Goal: Transaction & Acquisition: Purchase product/service

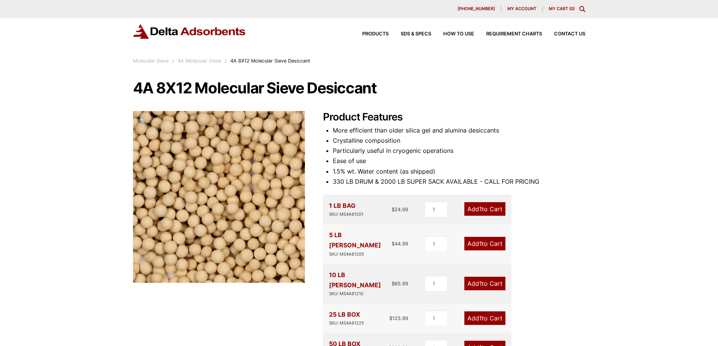
click at [533, 7] on span "My account" at bounding box center [521, 9] width 29 height 4
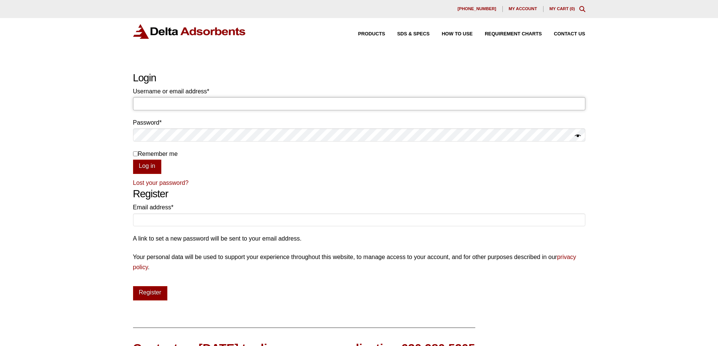
click at [185, 102] on input "Username or email address * Required" at bounding box center [359, 103] width 452 height 13
type input "[EMAIL_ADDRESS][DOMAIN_NAME]"
click at [140, 183] on link "Lost your password?" at bounding box center [161, 183] width 56 height 6
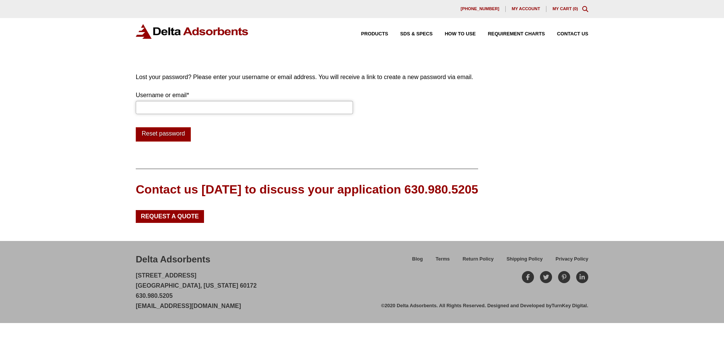
click at [178, 105] on input "Username or email * Required" at bounding box center [244, 107] width 217 height 13
type input "[EMAIL_ADDRESS][DOMAIN_NAME]"
click at [156, 138] on button "Reset password" at bounding box center [163, 134] width 55 height 14
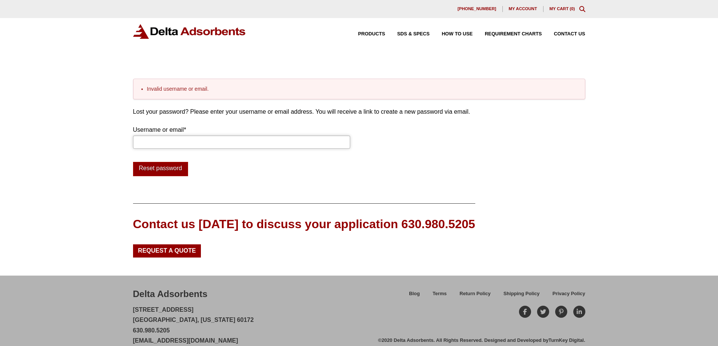
click at [178, 141] on input "Username or email * Required" at bounding box center [241, 142] width 217 height 13
type input "[EMAIL_ADDRESS][DOMAIN_NAME]"
click at [441, 141] on form "Lost your password? Please enter your username or email address. You will recei…" at bounding box center [359, 142] width 452 height 70
click at [530, 12] on div "My account" at bounding box center [523, 9] width 40 height 6
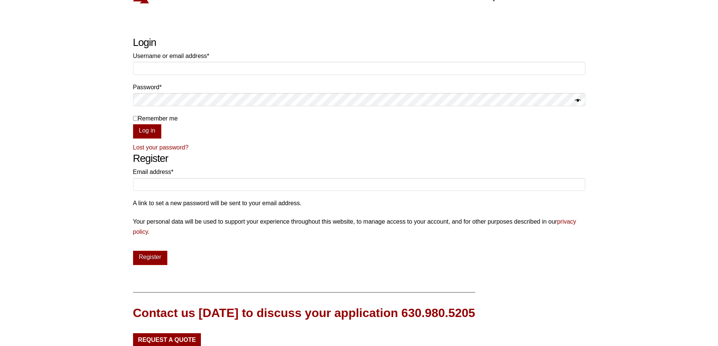
scroll to position [75, 0]
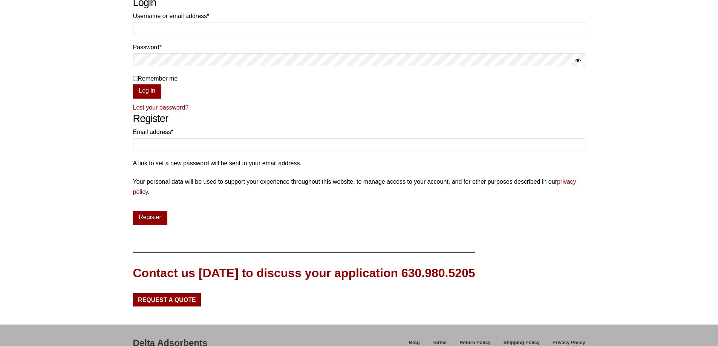
click at [178, 152] on p "Email address * Required" at bounding box center [359, 141] width 452 height 28
click at [188, 145] on input "Email address * Required" at bounding box center [359, 144] width 452 height 13
type input "[EMAIL_ADDRESS][DOMAIN_NAME]"
click at [221, 205] on form "Email address * Required purchasing@currentcorp.com A link to set a new passwor…" at bounding box center [359, 176] width 452 height 98
click at [137, 224] on button "Register" at bounding box center [150, 218] width 34 height 14
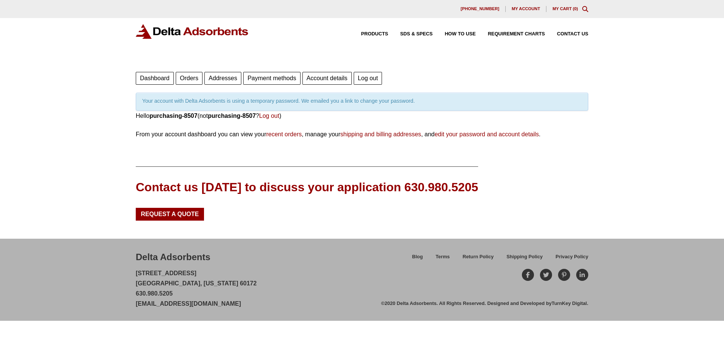
drag, startPoint x: 585, startPoint y: 9, endPoint x: 506, endPoint y: 27, distance: 80.3
click at [585, 9] on icon "Toggle Modal Content" at bounding box center [585, 9] width 6 height 6
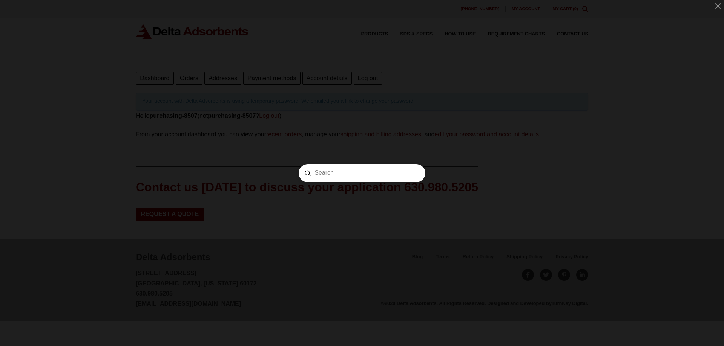
drag, startPoint x: 338, startPoint y: 167, endPoint x: 319, endPoint y: 164, distance: 19.5
click at [319, 164] on form "Search Submit Clear" at bounding box center [362, 173] width 127 height 18
click at [326, 174] on input "Search" at bounding box center [361, 173] width 95 height 8
paste input "MS4A81205"
type input "MS4A81205"
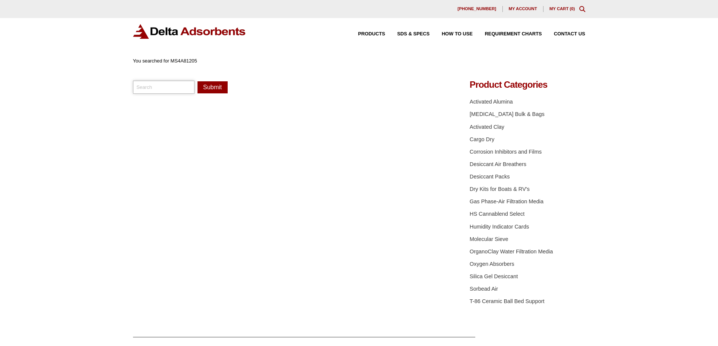
drag, startPoint x: 158, startPoint y: 88, endPoint x: 195, endPoint y: 93, distance: 36.9
click at [158, 88] on input "search" at bounding box center [164, 87] width 62 height 13
type input "MS4A81205"
click at [208, 83] on button "Submit" at bounding box center [213, 87] width 30 height 12
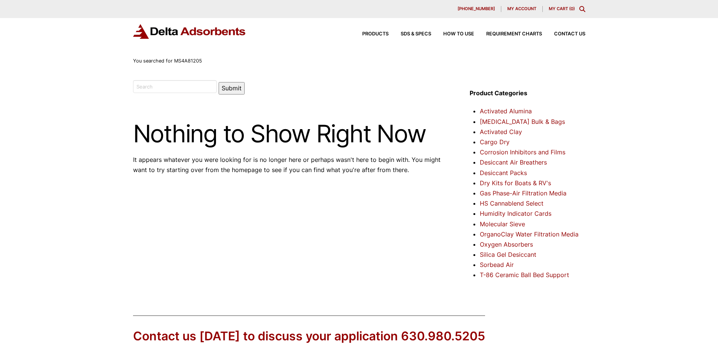
drag, startPoint x: 374, startPoint y: 33, endPoint x: 387, endPoint y: 37, distance: 12.9
click at [375, 33] on span "Products" at bounding box center [375, 34] width 26 height 5
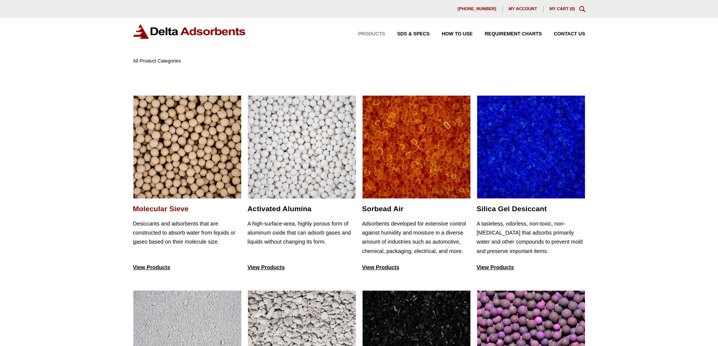
click at [185, 174] on img at bounding box center [187, 148] width 108 height 104
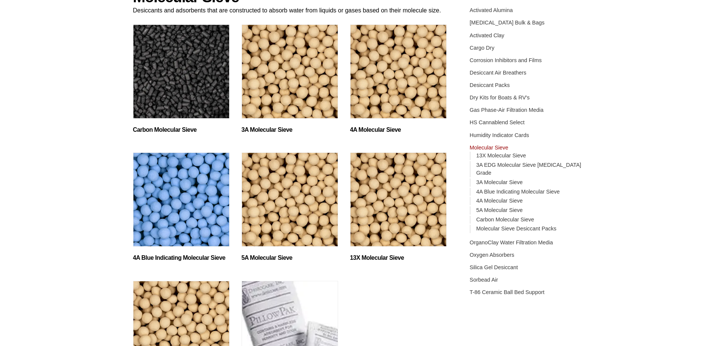
scroll to position [113, 0]
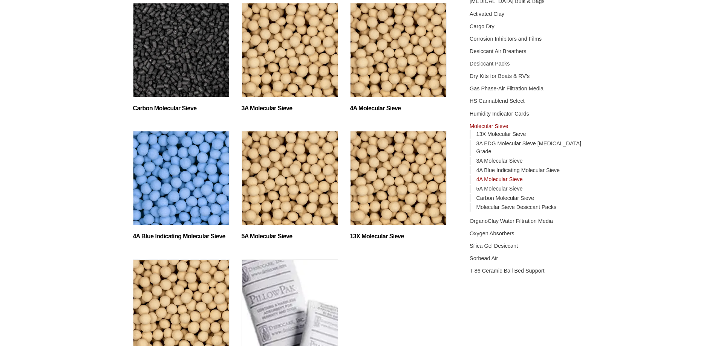
click at [492, 176] on link "4A Molecular Sieve" at bounding box center [499, 179] width 46 height 6
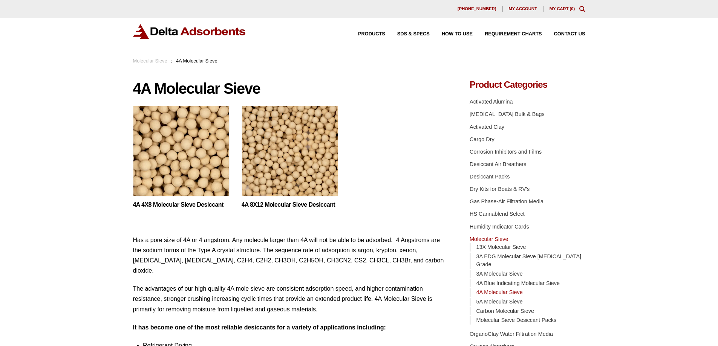
click at [299, 188] on img at bounding box center [290, 153] width 96 height 94
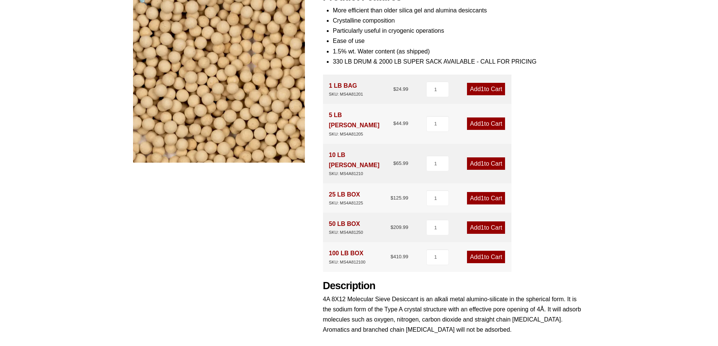
scroll to position [151, 0]
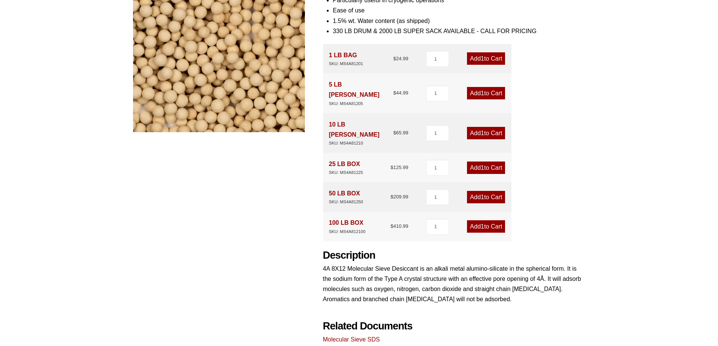
click at [476, 87] on link "Add 1 to Cart" at bounding box center [486, 93] width 38 height 12
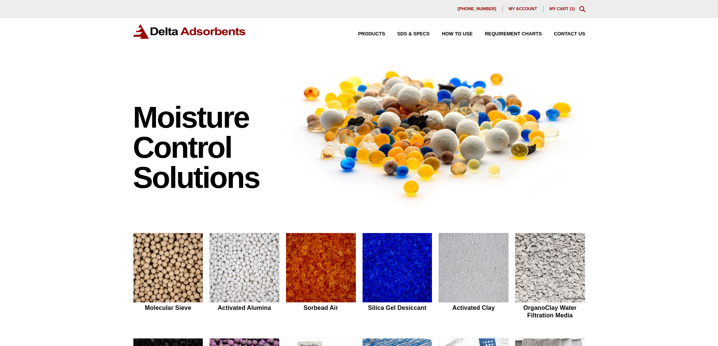
click at [561, 9] on link "My Cart ( 1 )" at bounding box center [563, 8] width 26 height 5
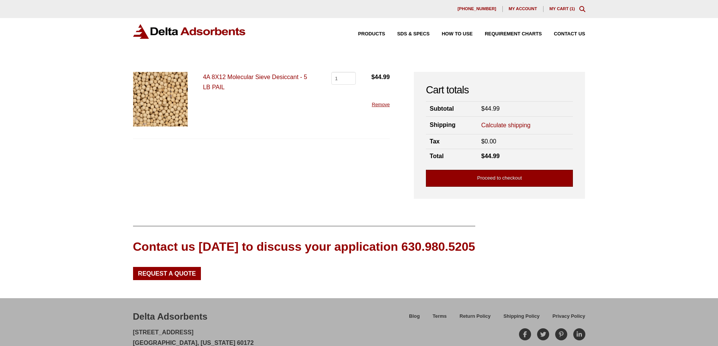
click at [500, 179] on link "Proceed to checkout" at bounding box center [499, 178] width 147 height 17
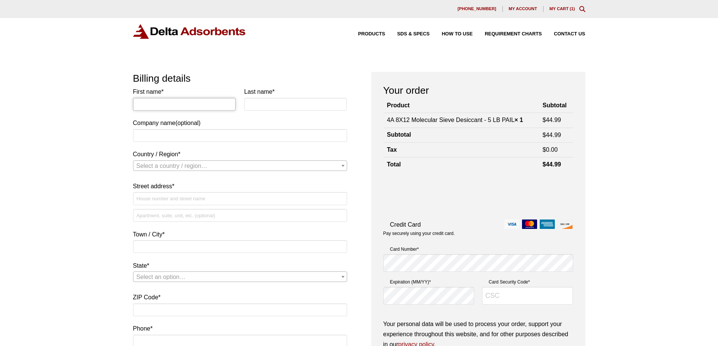
click at [185, 107] on input "First name *" at bounding box center [184, 104] width 103 height 13
drag, startPoint x: 150, startPoint y: 103, endPoint x: 137, endPoint y: 104, distance: 12.9
click at [150, 103] on input "First name *" at bounding box center [184, 104] width 103 height 13
type input "Kelly"
click at [276, 112] on p "Last name *" at bounding box center [295, 101] width 103 height 28
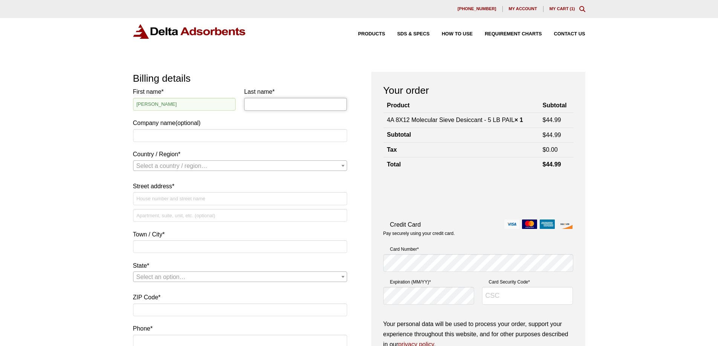
click at [280, 109] on input "Last name *" at bounding box center [295, 104] width 103 height 13
type input "Delport"
click at [161, 141] on input "Company name (optional)" at bounding box center [240, 135] width 214 height 13
type input "Current Scientific Corporation"
select select "CA"
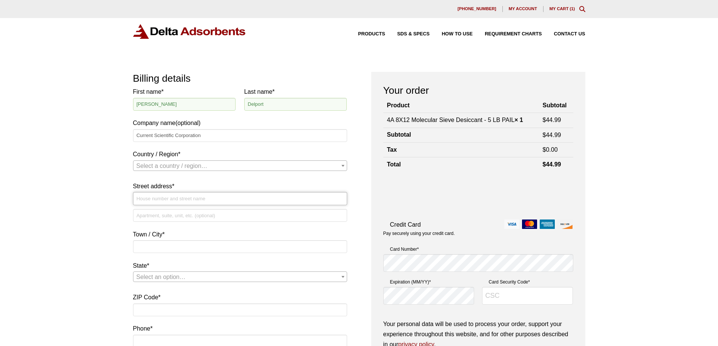
type input "[STREET_ADDRESS]"
type input "Port Coquitlam"
type input "V3C 5M5"
type input "6044615555"
select select "CA"
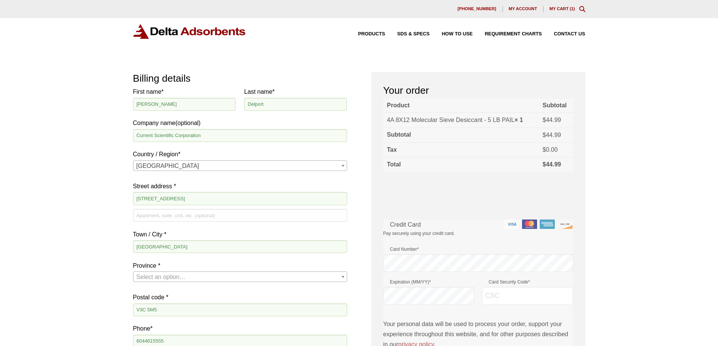
select select "BC"
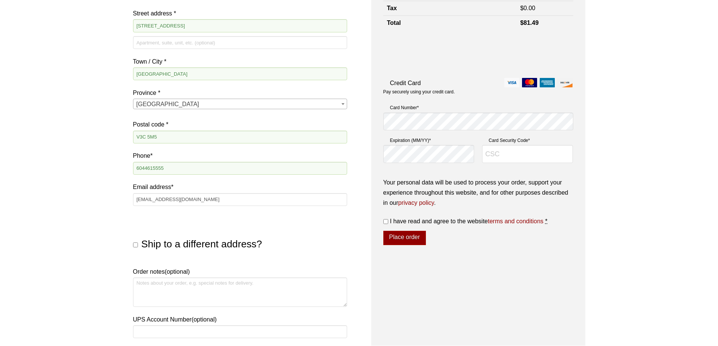
scroll to position [113, 0]
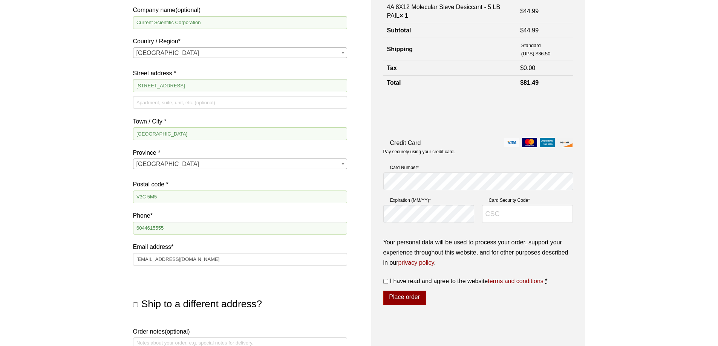
click at [133, 303] on input "Ship to a different address?" at bounding box center [135, 305] width 5 height 5
checkbox input "true"
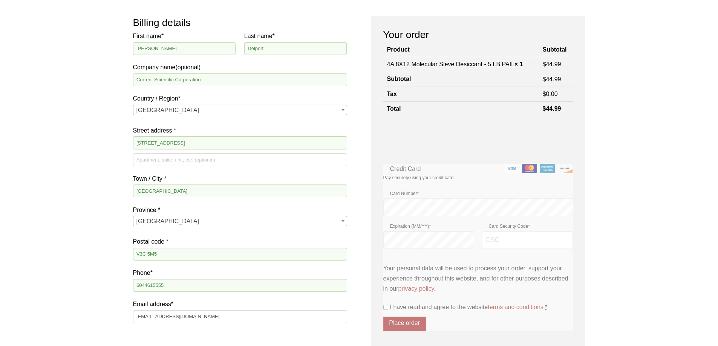
scroll to position [38, 0]
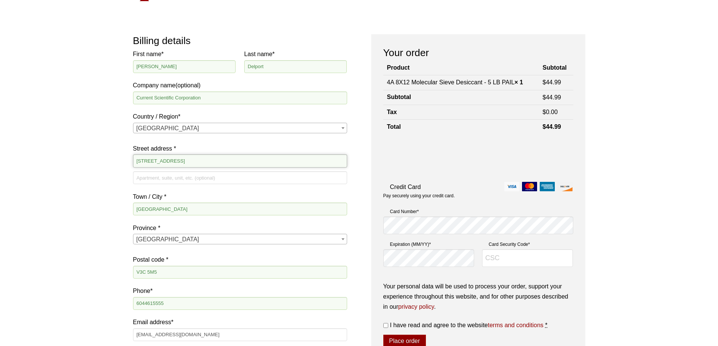
drag, startPoint x: 175, startPoint y: 160, endPoint x: 96, endPoint y: 152, distance: 79.2
type input "[STREET_ADDRESS]"
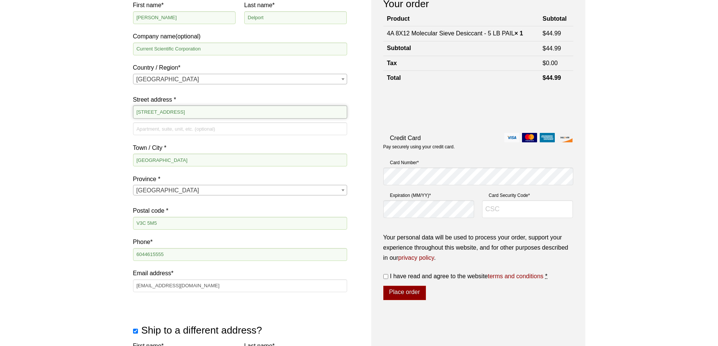
scroll to position [113, 0]
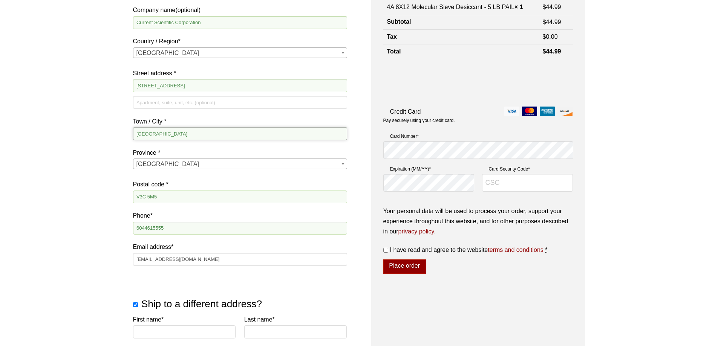
click at [179, 133] on input "Port Coquitlam" at bounding box center [240, 133] width 214 height 13
drag, startPoint x: 179, startPoint y: 134, endPoint x: 34, endPoint y: 127, distance: 146.0
type input "Maple Ridge"
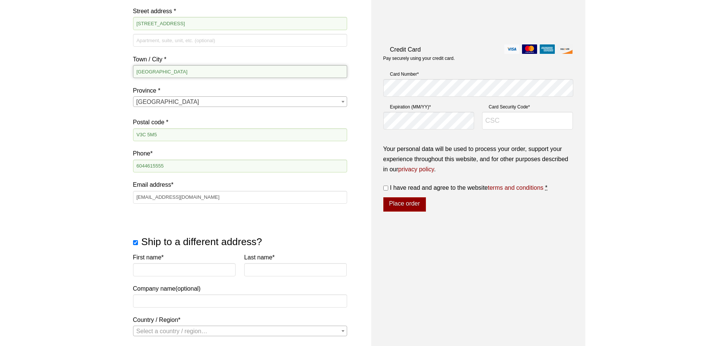
scroll to position [188, 0]
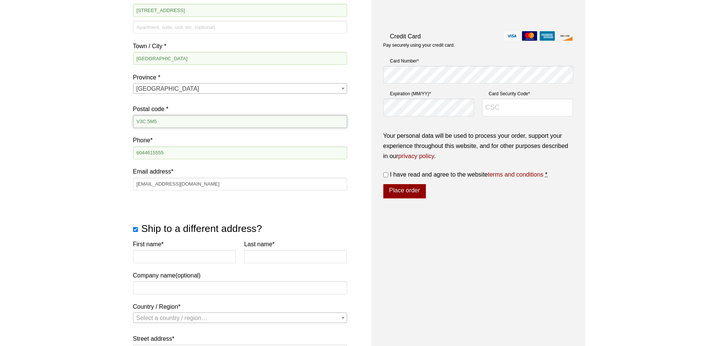
drag, startPoint x: 165, startPoint y: 122, endPoint x: 84, endPoint y: 128, distance: 81.2
click at [84, 128] on div "Our website has detected that you are using an outdated browser that will preve…" at bounding box center [359, 281] width 718 height 938
click at [151, 125] on input "V" at bounding box center [240, 121] width 214 height 13
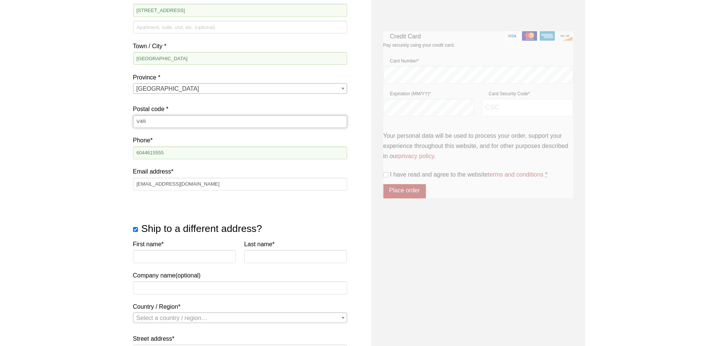
type input "V4R 1P9"
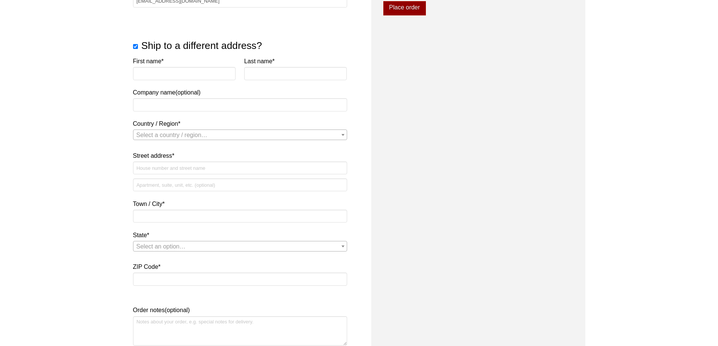
scroll to position [377, 0]
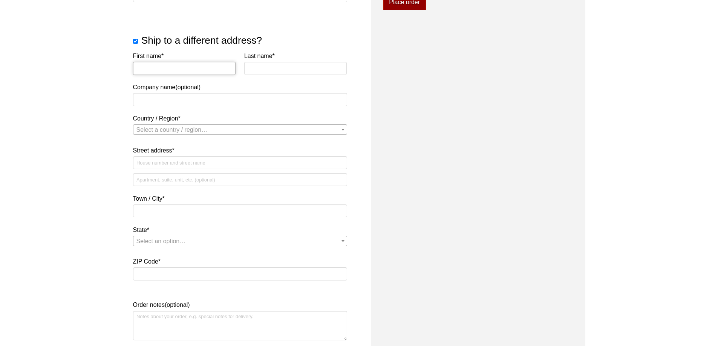
click at [162, 68] on input "First name *" at bounding box center [184, 68] width 103 height 13
type input "Tasmyn"
type input "Hadfield"
type input "Current Scientific Corporation"
select select "CA"
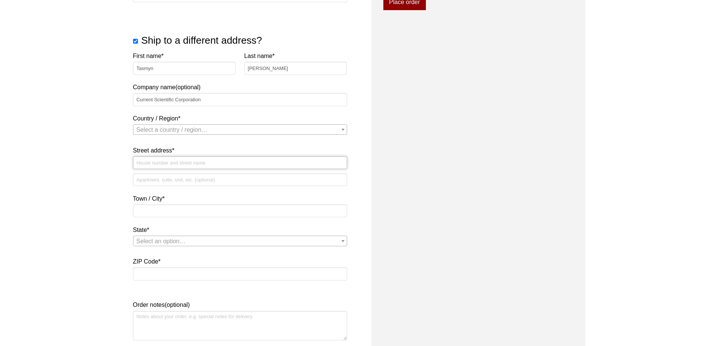
type input "[STREET_ADDRESS]"
type input "Port Coquitlam"
type input "V3C 5M5"
select select "CA"
select select "BC"
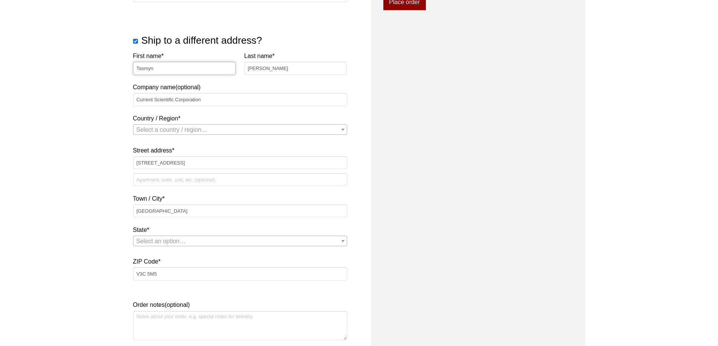
select select "CA"
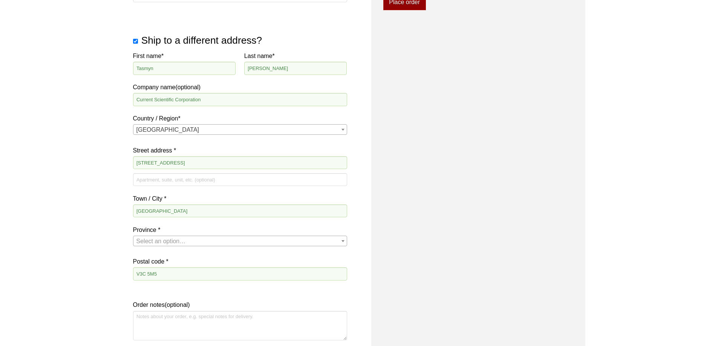
select select "BC"
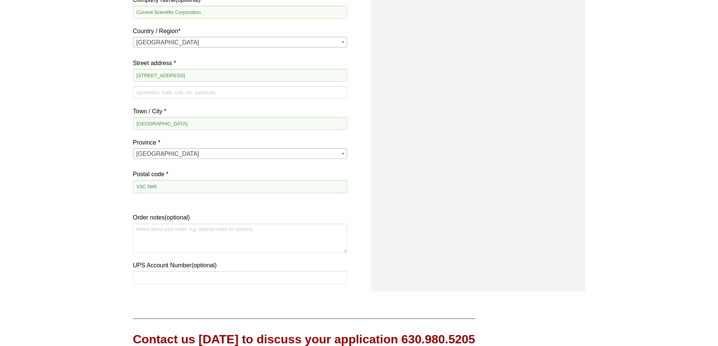
scroll to position [528, 0]
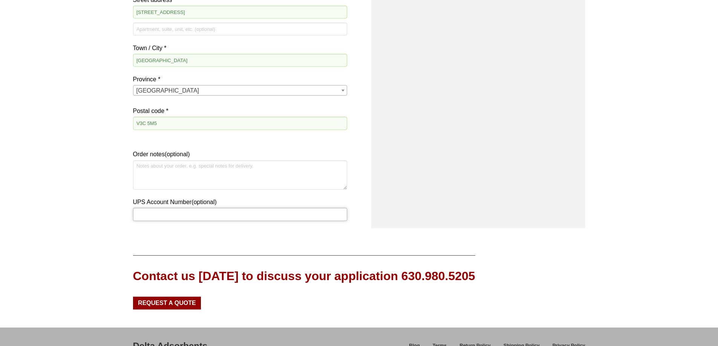
click at [176, 213] on input "UPS Account Number (optional)" at bounding box center [240, 214] width 214 height 13
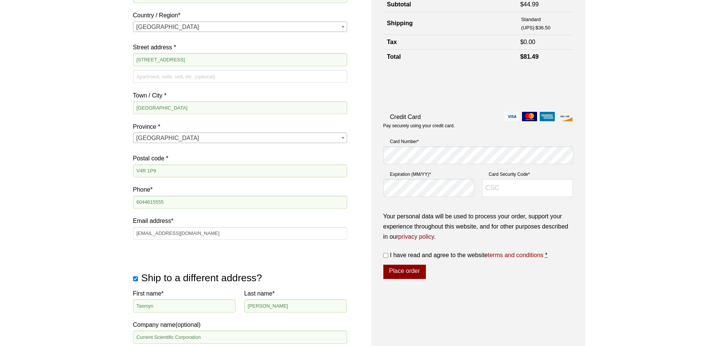
scroll to position [0, 0]
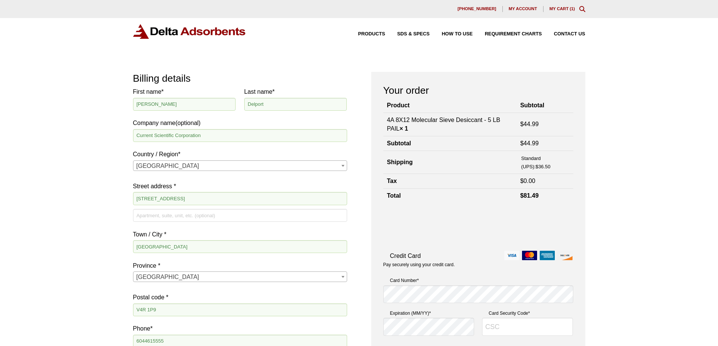
type input "84704F"
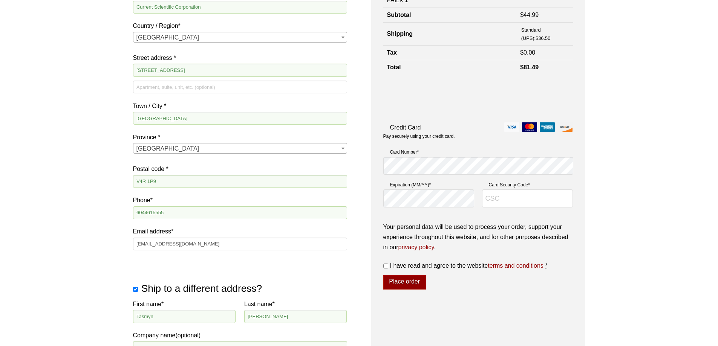
scroll to position [151, 0]
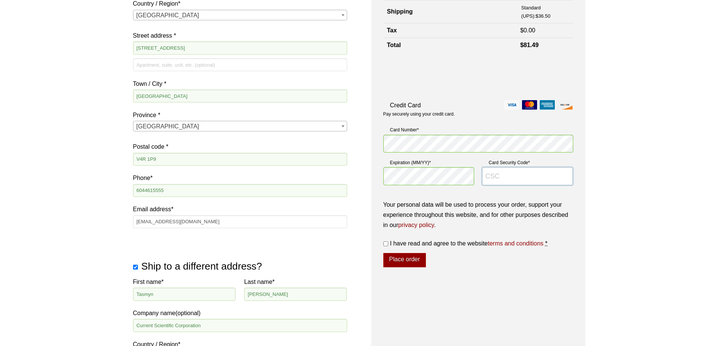
click at [505, 178] on input "Card Security Code *" at bounding box center [527, 176] width 91 height 18
type input "6809"
click at [488, 269] on div "Your order Product Subtotal 4A 8X12 Molecular Sieve Desiccant - 5 LB PAIL × 1 $…" at bounding box center [478, 263] width 214 height 684
click at [387, 241] on label "I have read and agree to the website terms and conditions *" at bounding box center [478, 244] width 190 height 10
click at [387, 242] on input "I have read and agree to the website terms and conditions *" at bounding box center [385, 244] width 5 height 5
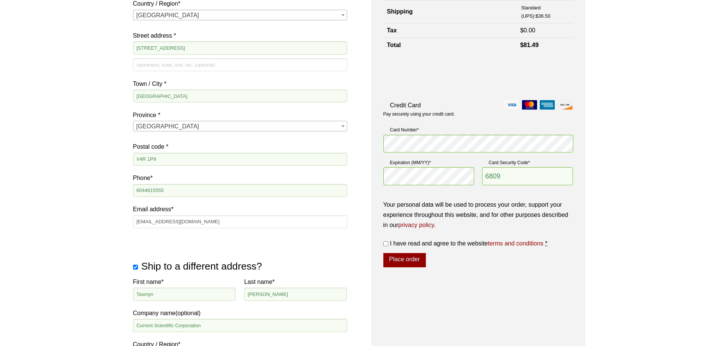
checkbox input "true"
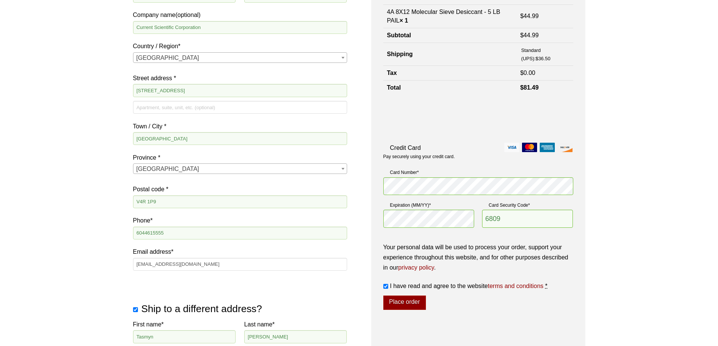
scroll to position [38, 0]
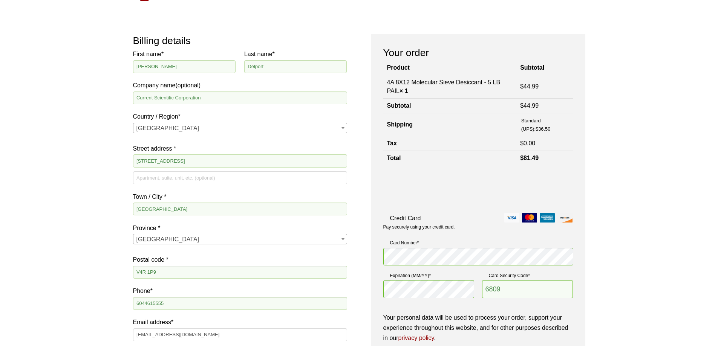
click at [541, 120] on label "Standard (UPS): $ 36.50" at bounding box center [545, 125] width 48 height 17
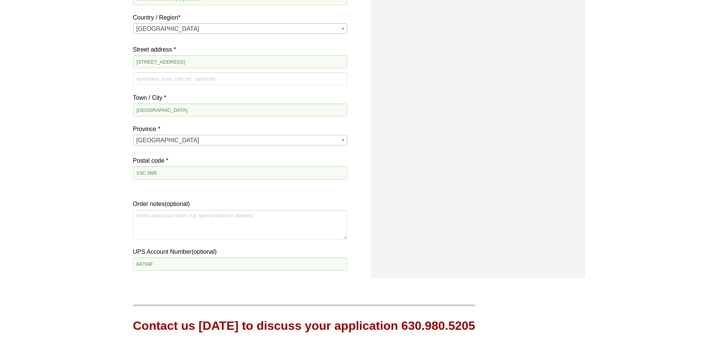
scroll to position [490, 0]
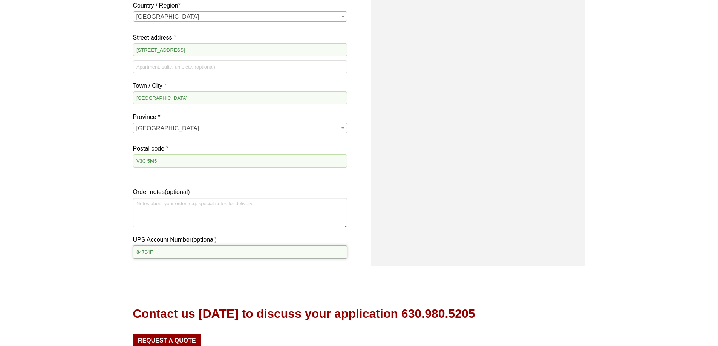
drag, startPoint x: 179, startPoint y: 256, endPoint x: 138, endPoint y: 257, distance: 41.5
click at [138, 257] on input "84704F" at bounding box center [240, 252] width 214 height 13
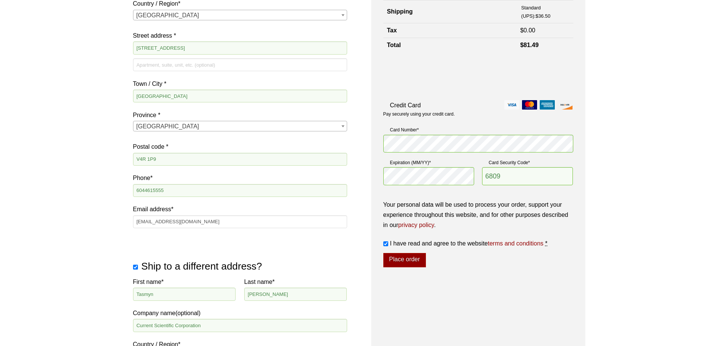
scroll to position [38, 0]
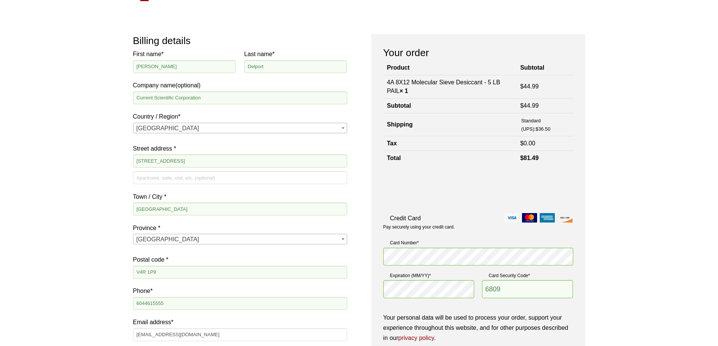
click at [534, 178] on div at bounding box center [478, 188] width 190 height 29
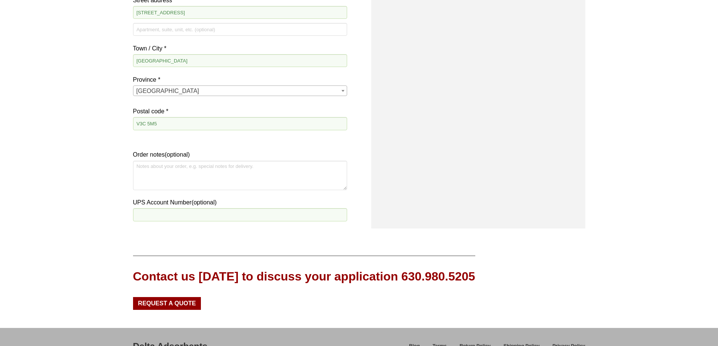
scroll to position [528, 0]
click at [188, 216] on input "UPS Account Number (optional)" at bounding box center [240, 214] width 214 height 13
click at [152, 217] on input "UPS Account Number (optional)" at bounding box center [240, 214] width 214 height 13
type input "84704F"
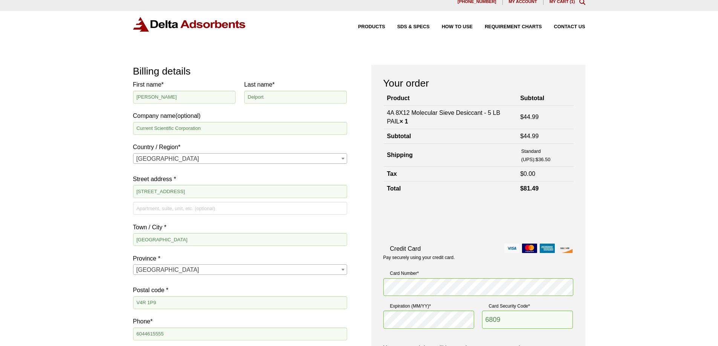
scroll to position [0, 0]
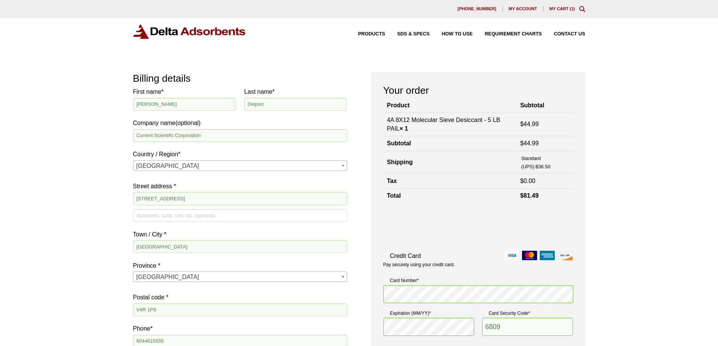
click at [524, 228] on div at bounding box center [478, 225] width 190 height 29
click at [490, 195] on th "Total" at bounding box center [449, 196] width 133 height 15
click at [488, 155] on th "Shipping" at bounding box center [449, 162] width 133 height 23
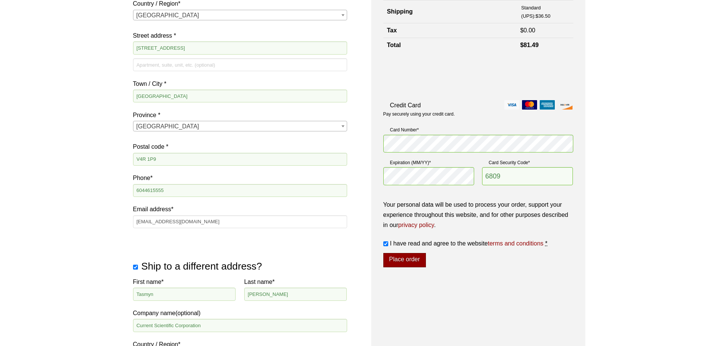
click at [414, 259] on button "Place order" at bounding box center [404, 260] width 43 height 14
